Goal: Contribute content

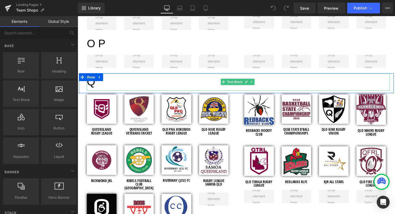
scroll to position [1534, 0]
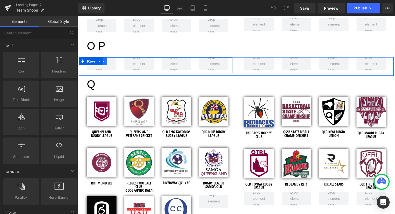
click at [102, 65] on link at bounding box center [104, 62] width 7 height 8
click at [108, 67] on span at bounding box center [102, 65] width 16 height 22
click at [101, 70] on span at bounding box center [102, 65] width 16 height 22
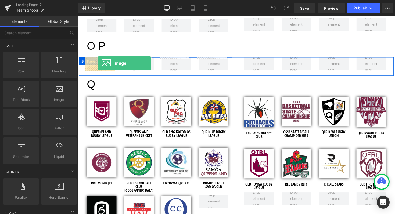
drag, startPoint x: 133, startPoint y: 113, endPoint x: 98, endPoint y: 64, distance: 60.2
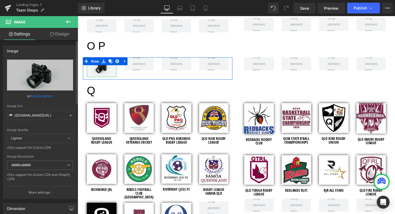
click at [34, 95] on link "Browse gallery" at bounding box center [41, 95] width 23 height 9
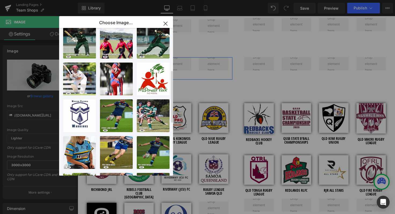
scroll to position [0, 0]
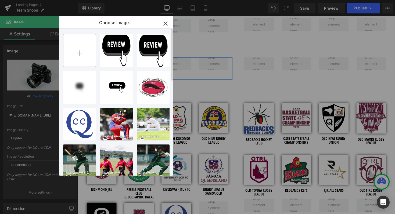
click at [79, 55] on input "file" at bounding box center [79, 50] width 32 height 32
click at [163, 23] on icon "button" at bounding box center [165, 23] width 9 height 9
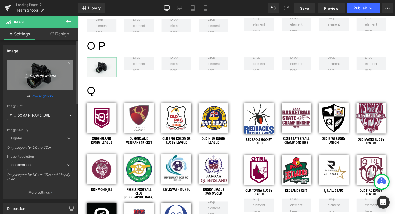
click at [35, 75] on icon "Replace Image" at bounding box center [40, 75] width 43 height 7
